Goal: Navigation & Orientation: Understand site structure

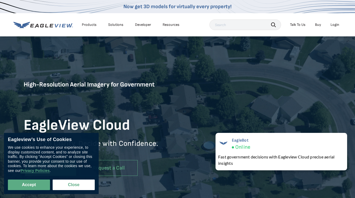
click at [89, 25] on div "Products" at bounding box center [89, 24] width 15 height 5
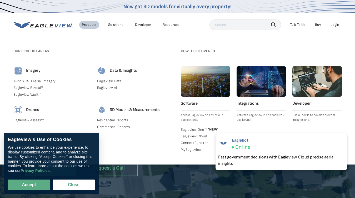
click at [116, 25] on div "Solutions" at bounding box center [115, 24] width 15 height 5
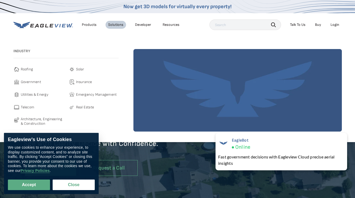
click at [171, 25] on div "Resources" at bounding box center [171, 24] width 17 height 5
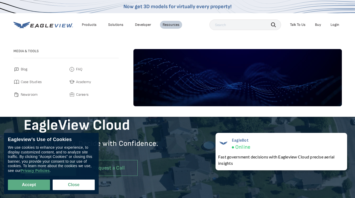
click at [274, 24] on icon "button" at bounding box center [273, 24] width 5 height 5
click at [298, 25] on div "Talk To Us" at bounding box center [298, 24] width 16 height 5
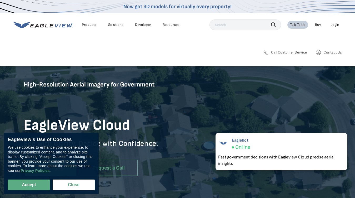
click at [335, 25] on div "Login" at bounding box center [335, 24] width 9 height 5
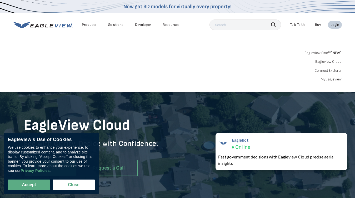
click at [29, 185] on button "Accept" at bounding box center [29, 184] width 42 height 11
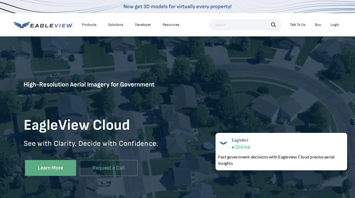
click at [74, 185] on button "Close" at bounding box center [73, 184] width 40 height 10
checkbox input "false"
click at [282, 151] on div "EagleBot Online Fast government decisions with Eagleview Cloud precise aerial i…" at bounding box center [282, 151] width 132 height 37
